Goal: Task Accomplishment & Management: Manage account settings

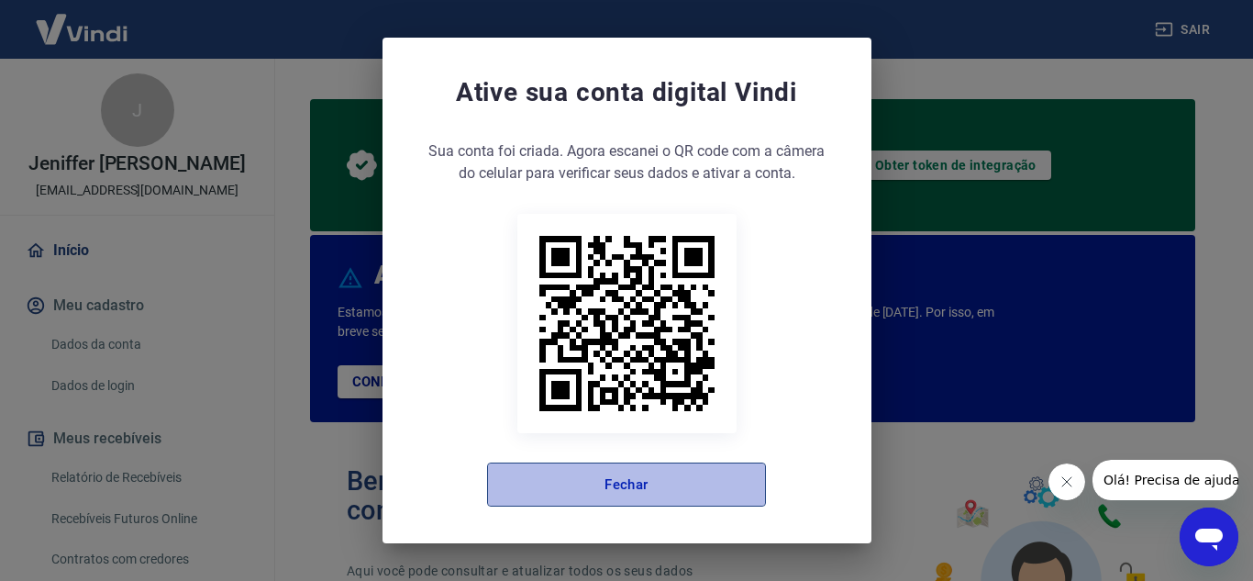
click at [702, 488] on button "Fechar" at bounding box center [626, 484] width 279 height 44
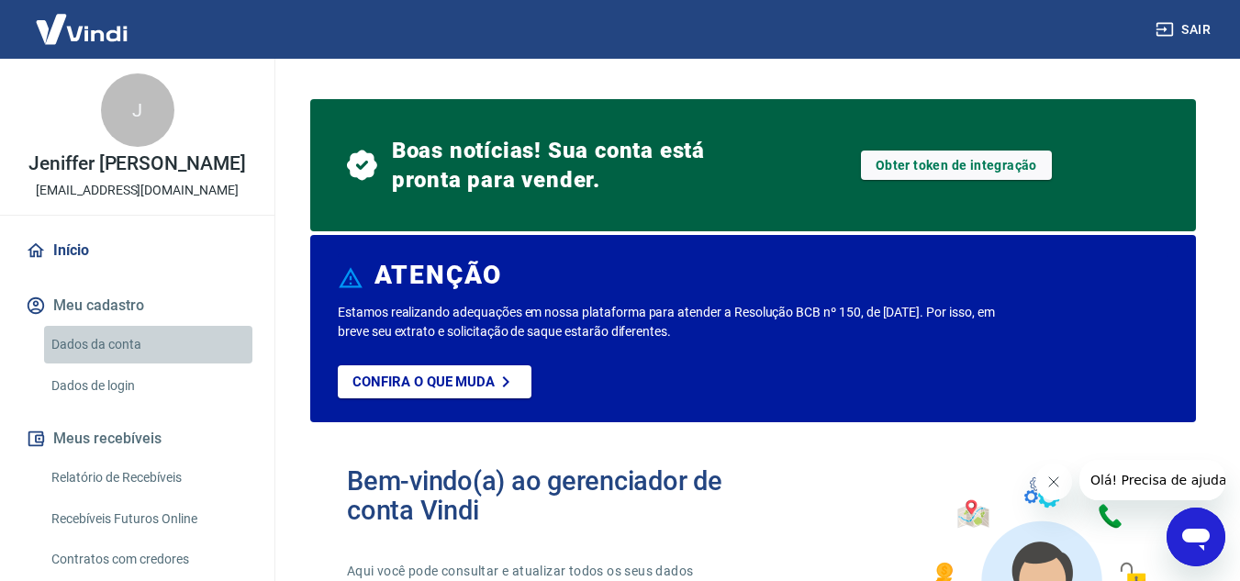
click at [167, 362] on link "Dados da conta" at bounding box center [148, 345] width 208 height 38
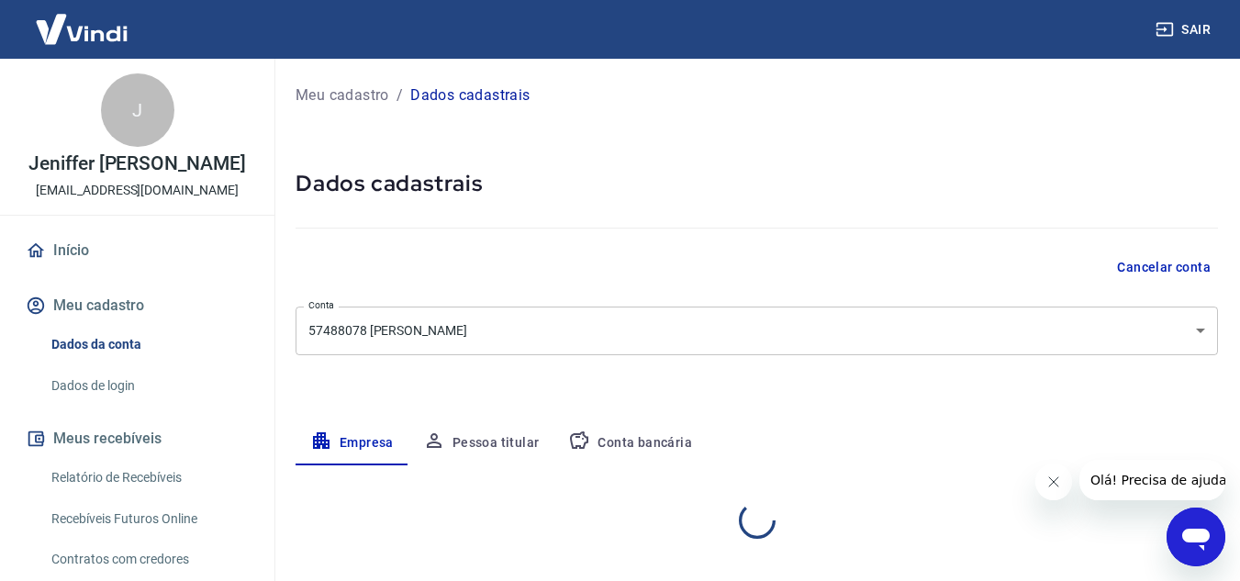
select select "SP"
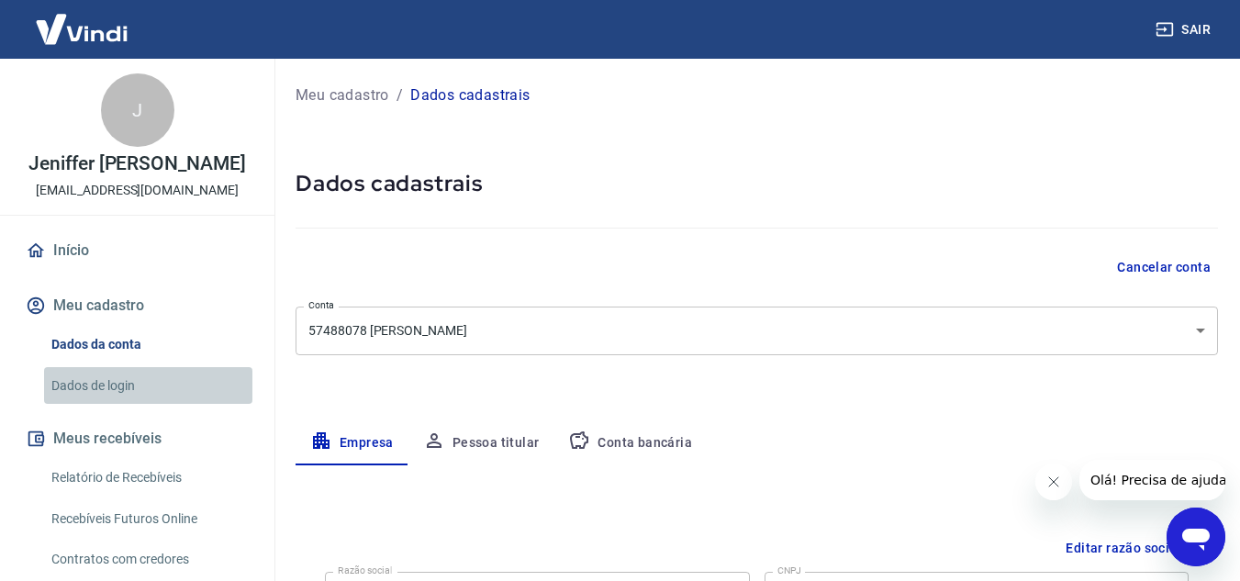
click at [156, 405] on link "Dados de login" at bounding box center [148, 386] width 208 height 38
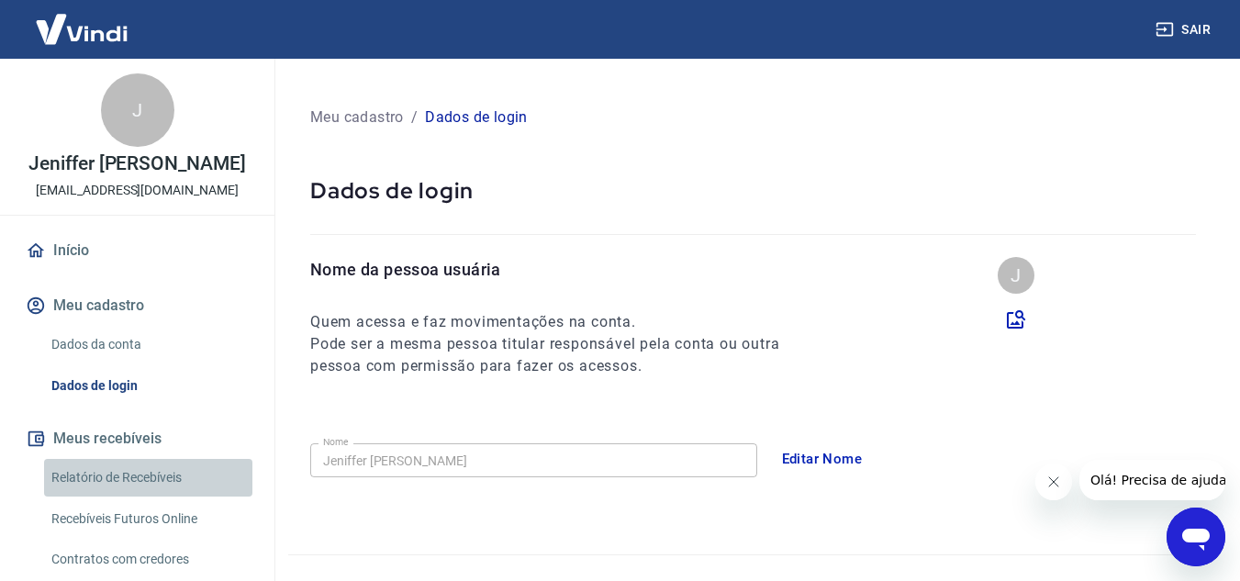
click at [181, 496] on link "Relatório de Recebíveis" at bounding box center [148, 478] width 208 height 38
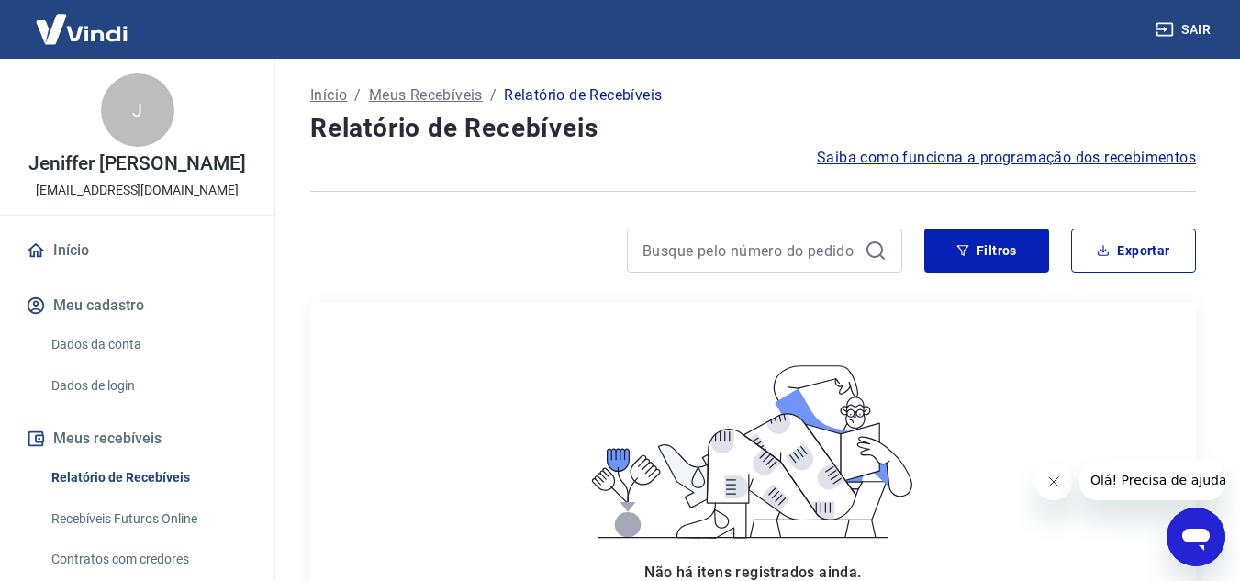
click at [1144, 284] on div "Filtros Exportar" at bounding box center [752, 257] width 885 height 59
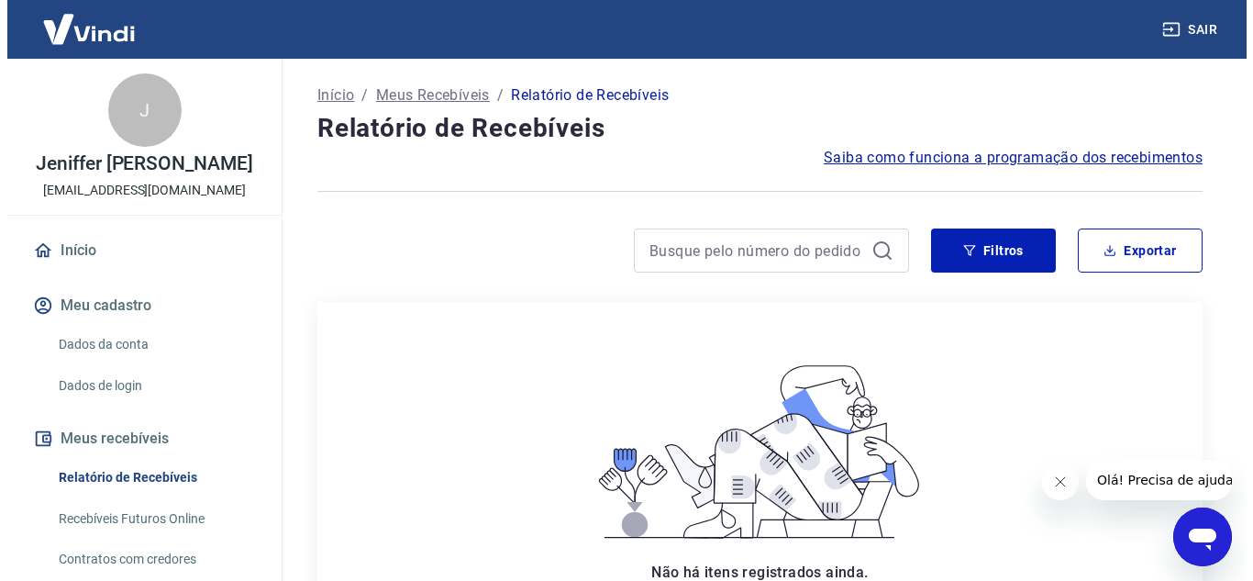
scroll to position [226, 0]
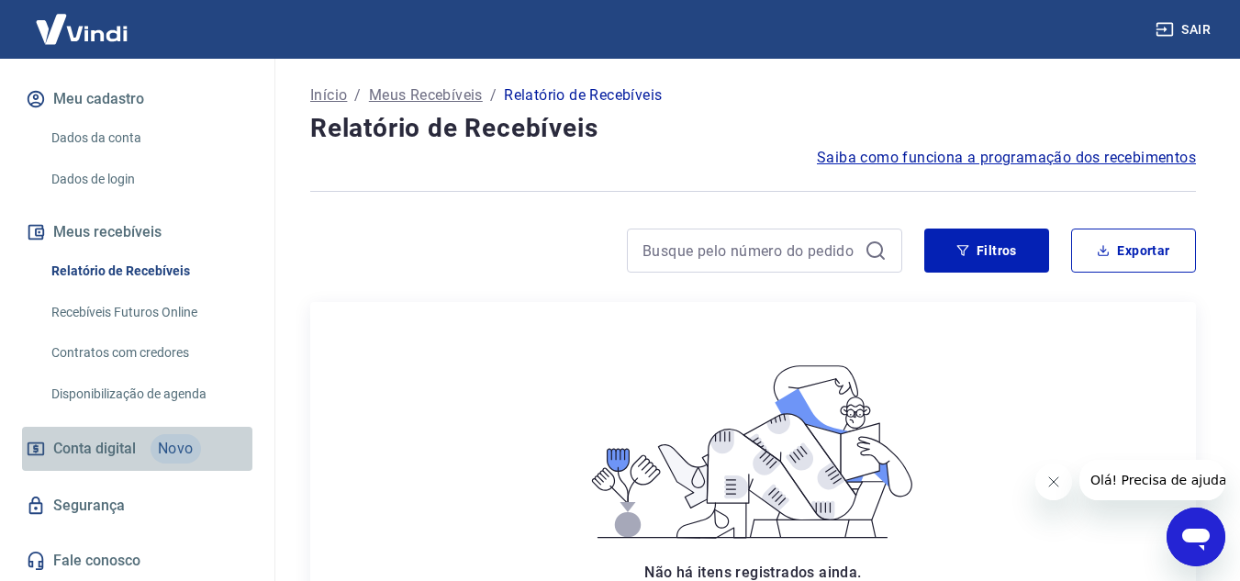
click at [143, 453] on link "Conta digital Novo" at bounding box center [137, 449] width 230 height 44
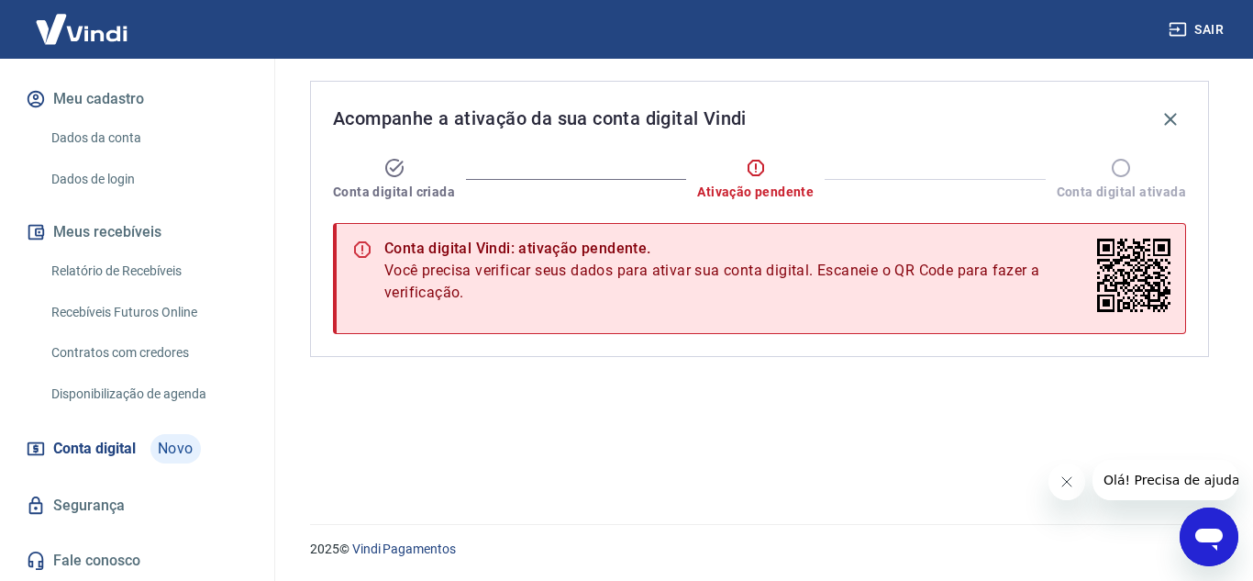
click at [1059, 480] on icon "Fechar mensagem da empresa" at bounding box center [1066, 481] width 15 height 15
